Goal: Information Seeking & Learning: Check status

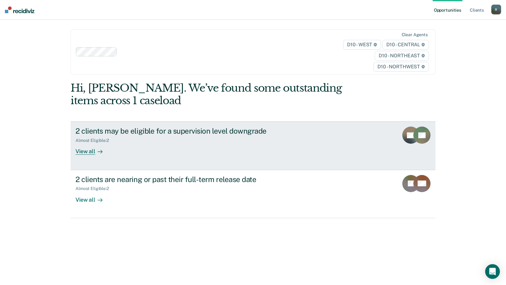
click at [87, 153] on div "View all" at bounding box center [92, 149] width 34 height 12
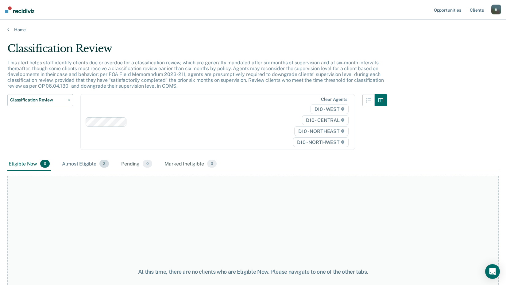
click at [96, 165] on div "Almost Eligible 2" at bounding box center [85, 164] width 49 height 14
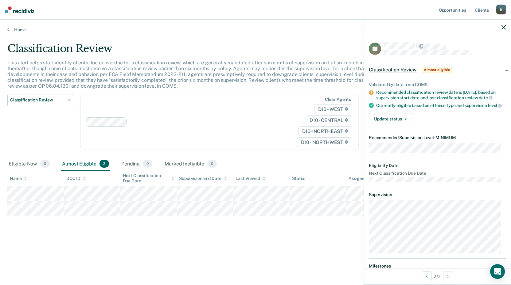
drag, startPoint x: 266, startPoint y: 216, endPoint x: 294, endPoint y: 224, distance: 29.2
click at [293, 224] on div "Classification Review This alert helps staff identify clients due or overdue fo…" at bounding box center [255, 140] width 496 height 197
drag, startPoint x: 300, startPoint y: 216, endPoint x: 324, endPoint y: 227, distance: 26.0
click at [324, 227] on div "Classification Review This alert helps staff identify clients due or overdue fo…" at bounding box center [255, 140] width 496 height 197
click at [4, 29] on div "Home" at bounding box center [255, 26] width 511 height 13
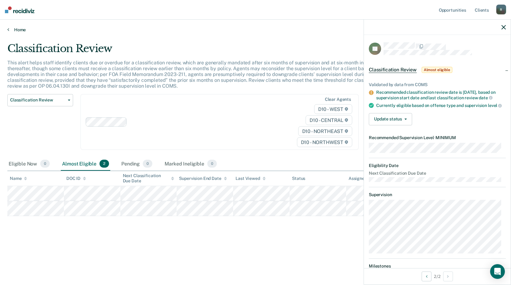
click at [24, 29] on link "Home" at bounding box center [255, 30] width 496 height 6
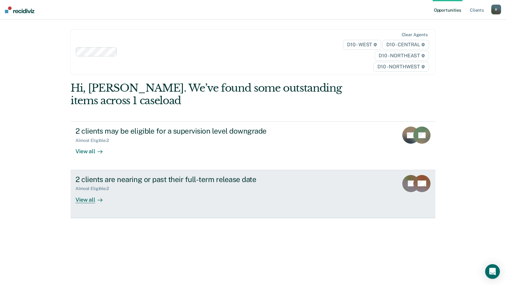
click at [87, 183] on div "2 clients are nearing or past their full-term release date" at bounding box center [182, 179] width 215 height 9
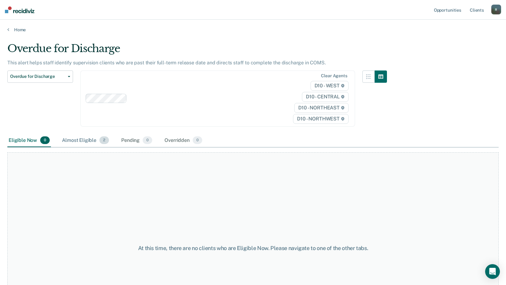
click at [81, 140] on div "Almost Eligible 2" at bounding box center [85, 141] width 49 height 14
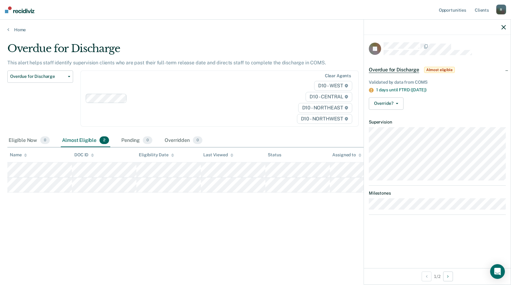
click at [442, 70] on span "Almost eligible" at bounding box center [439, 70] width 31 height 6
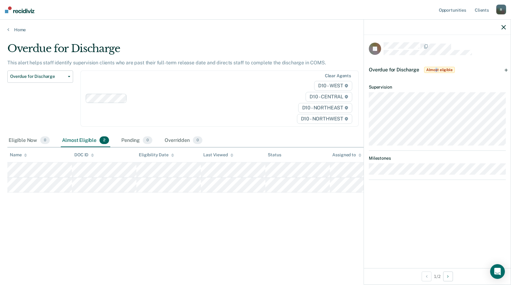
click at [437, 70] on span "Almost eligible" at bounding box center [439, 70] width 31 height 6
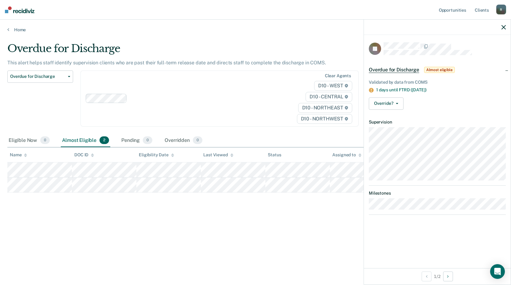
click at [385, 69] on span "Overdue for Discharge" at bounding box center [393, 70] width 50 height 6
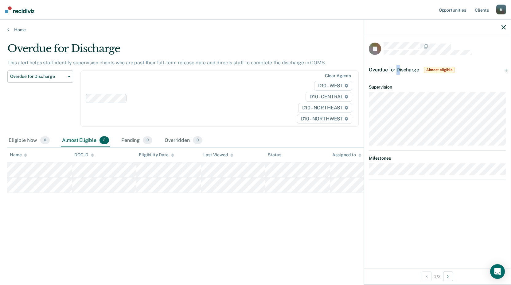
click at [399, 68] on span "Overdue for Discharge" at bounding box center [393, 70] width 50 height 6
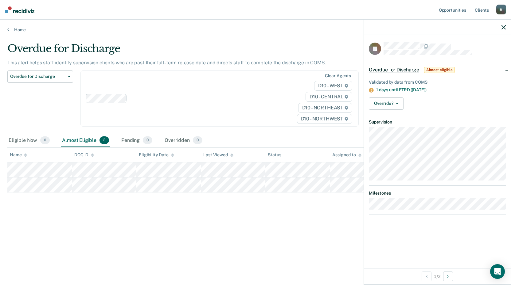
drag, startPoint x: 401, startPoint y: 68, endPoint x: 465, endPoint y: 103, distance: 73.7
click at [465, 103] on div "Override? [PERSON_NAME] Mark Overridden" at bounding box center [436, 104] width 137 height 12
click at [8, 30] on icon at bounding box center [8, 29] width 2 height 5
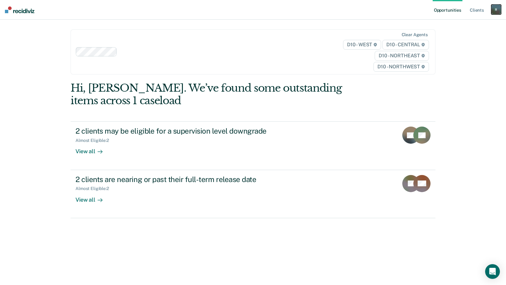
click at [497, 10] on div "R" at bounding box center [496, 10] width 10 height 10
click at [461, 41] on link "Log Out" at bounding box center [471, 40] width 49 height 5
